Goal: Obtain resource: Download file/media

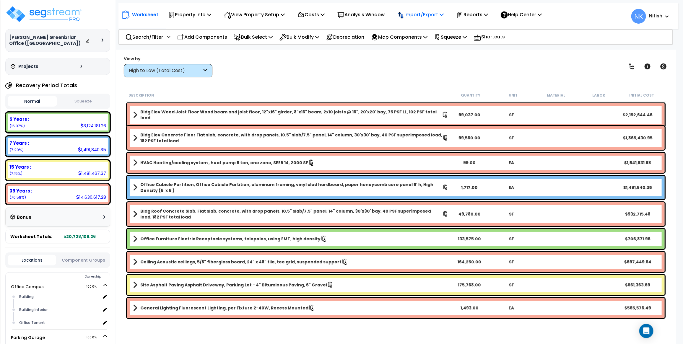
click at [416, 15] on p "Import/Export" at bounding box center [420, 15] width 46 height 8
click at [379, 60] on div "View by: High to Low (Total Cost) High to Low (Total Cost)" at bounding box center [396, 67] width 548 height 22
click at [474, 15] on p "Reports" at bounding box center [472, 15] width 32 height 8
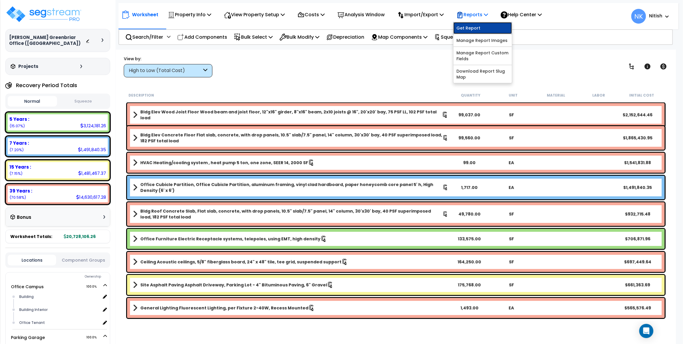
click at [474, 25] on link "Get Report" at bounding box center [482, 28] width 58 height 12
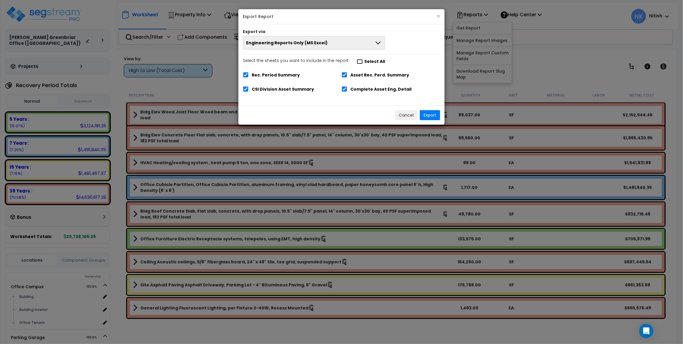
click at [357, 61] on input "Select the sheets you want to include in the report: Select All" at bounding box center [360, 61] width 6 height 5
checkbox input "false"
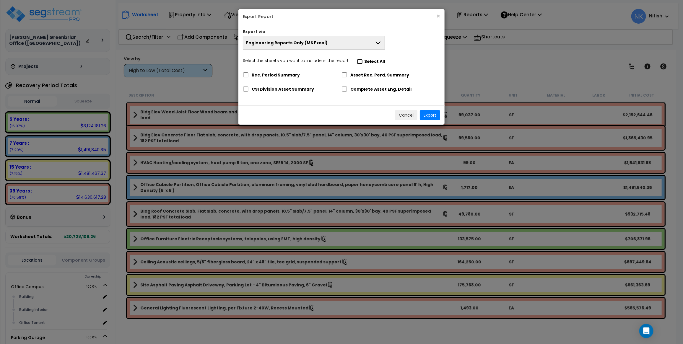
checkbox input "false"
click at [357, 61] on input "Select the sheets you want to include in the report: Select All" at bounding box center [360, 61] width 6 height 5
checkbox input "true"
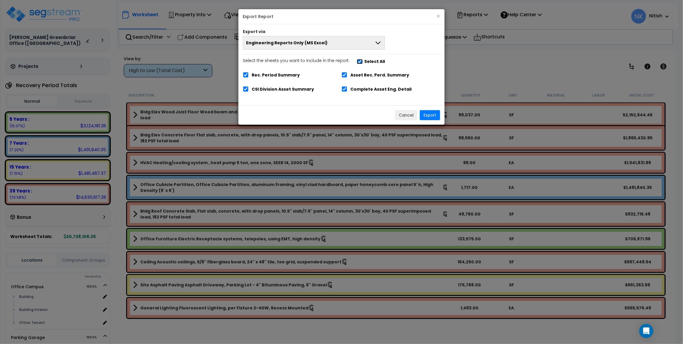
checkbox input "true"
click at [431, 113] on button "Export" at bounding box center [430, 115] width 20 height 10
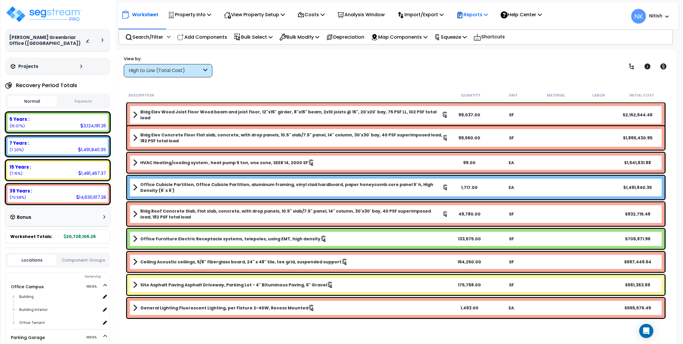
click at [478, 11] on p "Reports" at bounding box center [472, 15] width 32 height 8
click at [478, 24] on link "Get Report" at bounding box center [482, 28] width 58 height 12
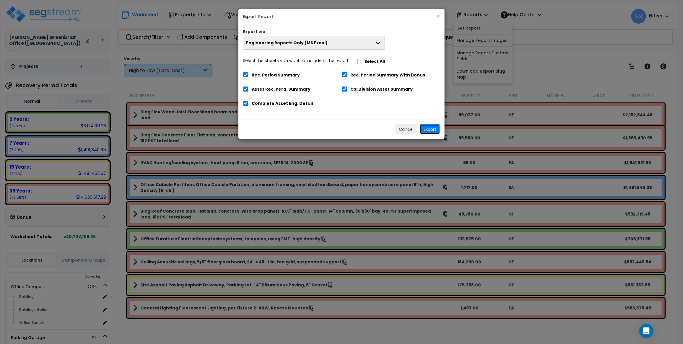
click at [432, 127] on button "Export" at bounding box center [430, 129] width 20 height 10
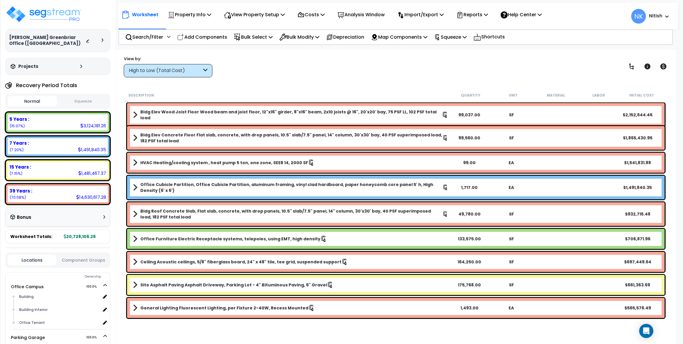
click at [74, 96] on button "Squeeze" at bounding box center [82, 101] width 49 height 10
click at [50, 96] on button "Normal" at bounding box center [32, 101] width 49 height 10
